Goal: Task Accomplishment & Management: Complete application form

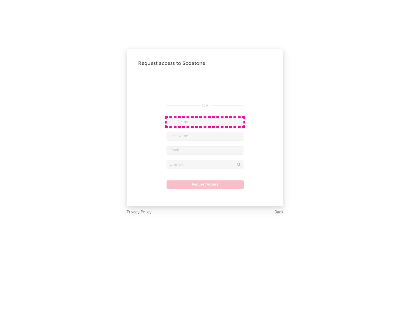
click at [205, 122] on input "text" at bounding box center [205, 122] width 77 height 9
type input "[PERSON_NAME]"
click at [205, 136] on input "text" at bounding box center [205, 136] width 77 height 9
type input "[PERSON_NAME]"
click at [205, 150] on input "text" at bounding box center [205, 150] width 77 height 9
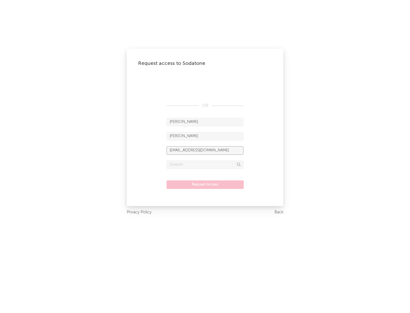
type input "[EMAIL_ADDRESS][DOMAIN_NAME]"
click at [205, 165] on input "text" at bounding box center [205, 165] width 77 height 9
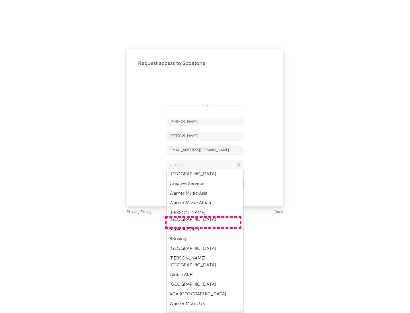
click at [203, 225] on div "Music All Stars" at bounding box center [205, 230] width 77 height 10
type input "Music All Stars"
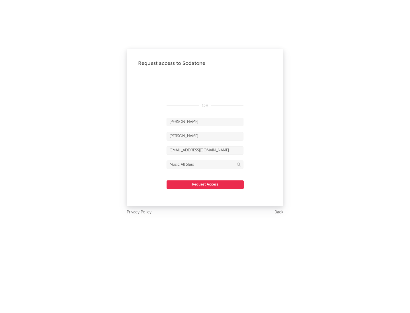
click at [205, 185] on button "Request Access" at bounding box center [205, 185] width 77 height 9
